Goal: Task Accomplishment & Management: Manage account settings

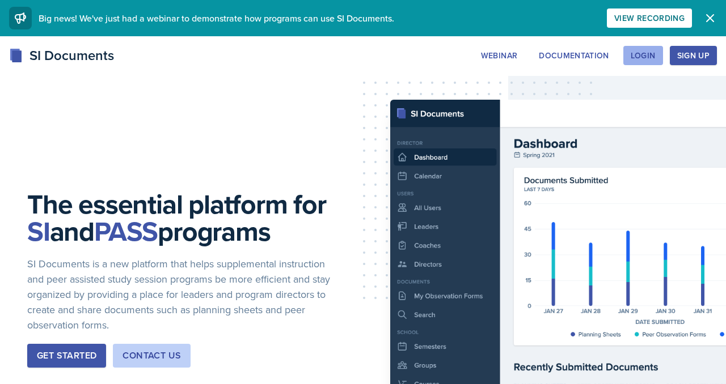
click at [631, 60] on div "Login" at bounding box center [643, 55] width 25 height 9
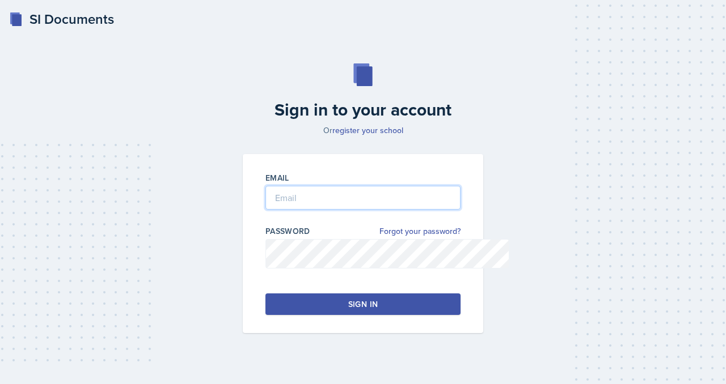
click at [283, 210] on input "email" at bounding box center [362, 198] width 195 height 24
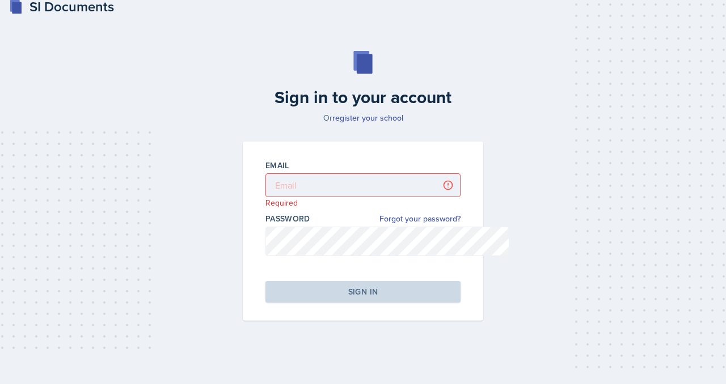
click at [99, 221] on div "Sign in to your account Or register your school Email Required Password Forgot …" at bounding box center [363, 186] width 690 height 343
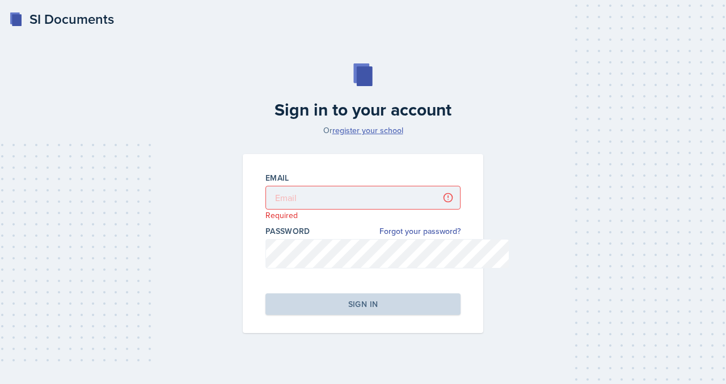
click at [389, 136] on link "register your school" at bounding box center [367, 130] width 71 height 11
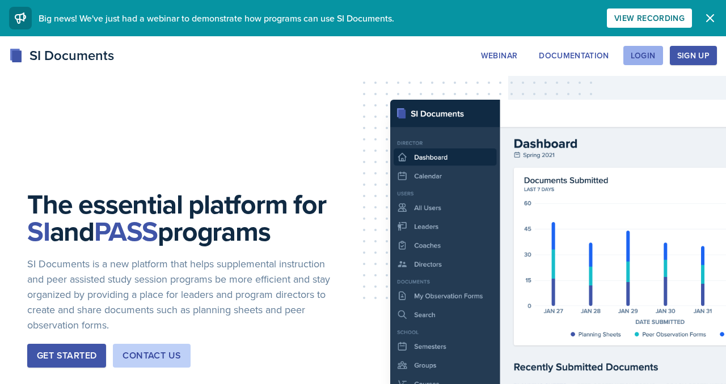
click at [631, 60] on div "Login" at bounding box center [643, 55] width 25 height 9
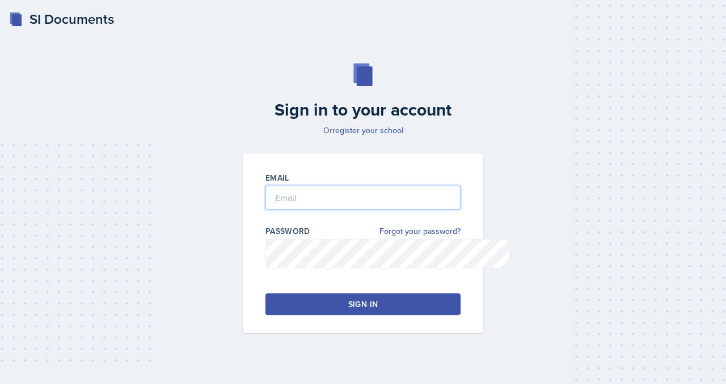
click at [286, 210] on input "email" at bounding box center [362, 198] width 195 height 24
type input "[EMAIL_ADDRESS][DOMAIN_NAME]"
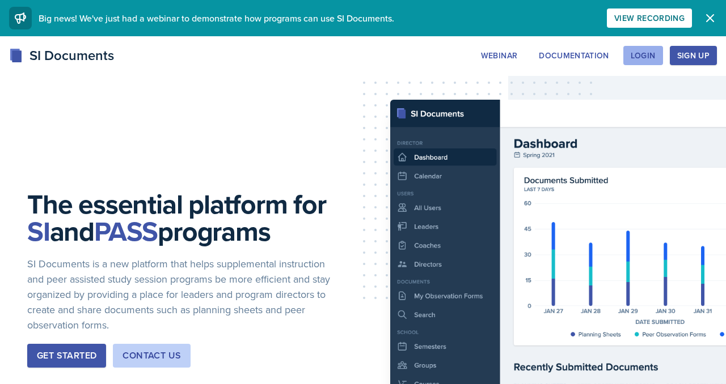
click at [631, 60] on div "Login" at bounding box center [643, 55] width 25 height 9
